Goal: Task Accomplishment & Management: Manage account settings

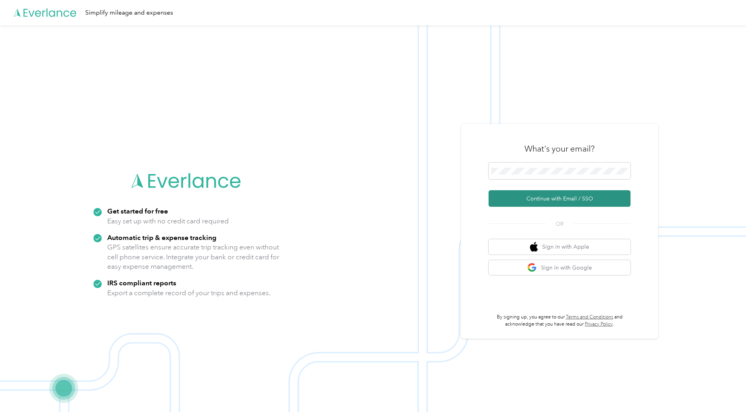
click at [542, 203] on button "Continue with Email / SSO" at bounding box center [559, 198] width 142 height 17
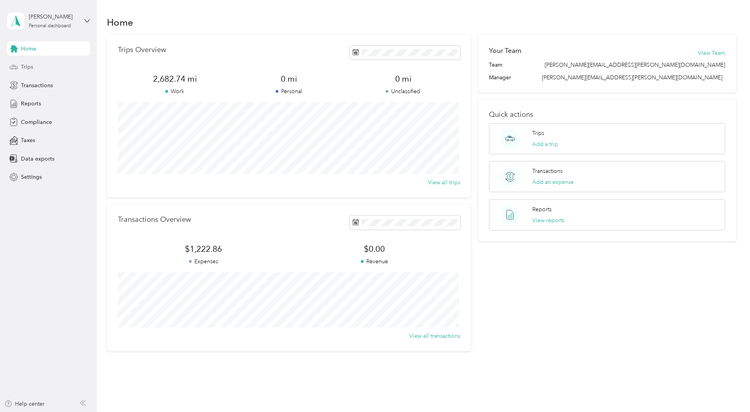
click at [29, 68] on span "Trips" at bounding box center [27, 67] width 12 height 8
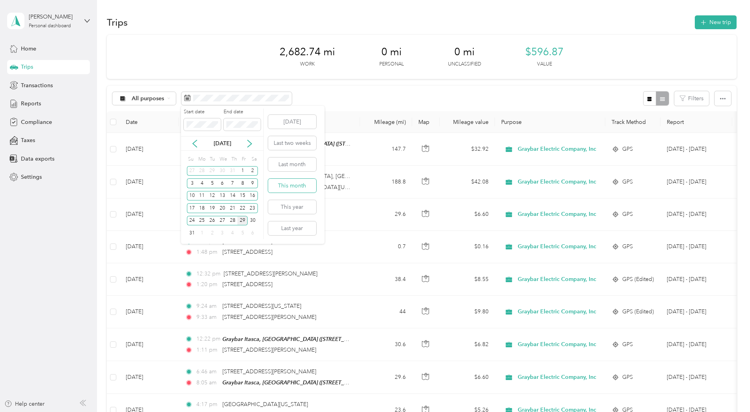
click at [295, 186] on button "This month" at bounding box center [292, 186] width 48 height 14
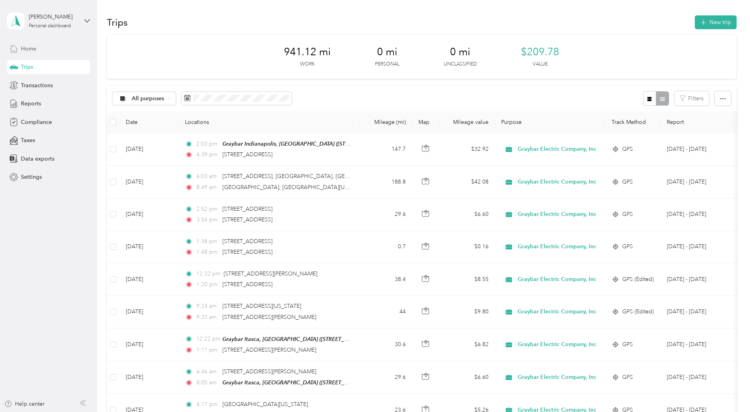
click at [31, 49] on span "Home" at bounding box center [28, 49] width 15 height 8
